Goal: Information Seeking & Learning: Learn about a topic

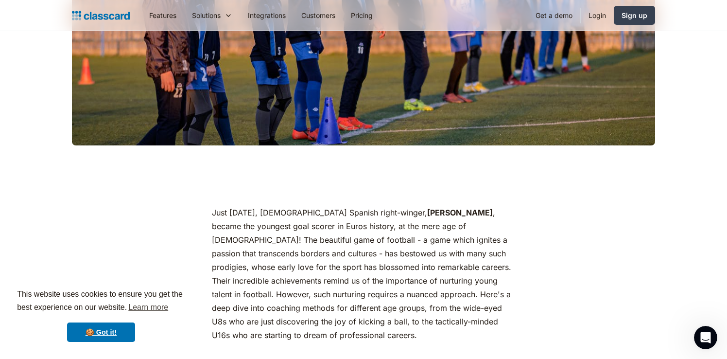
scroll to position [368, 0]
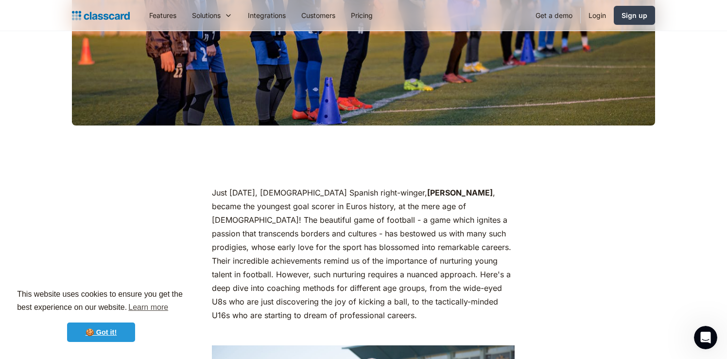
click at [112, 334] on link "🍪 Got it!" at bounding box center [101, 331] width 68 height 19
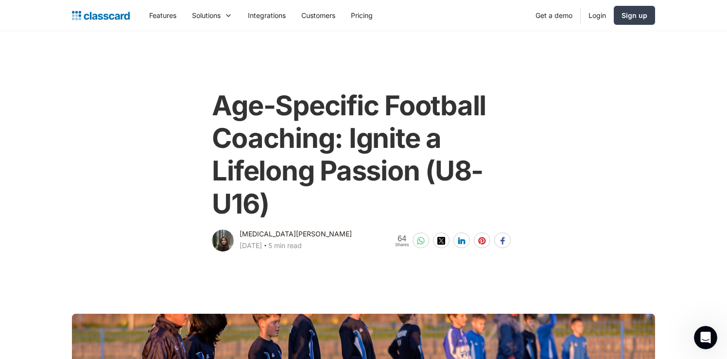
scroll to position [0, 0]
